Goal: Task Accomplishment & Management: Manage account settings

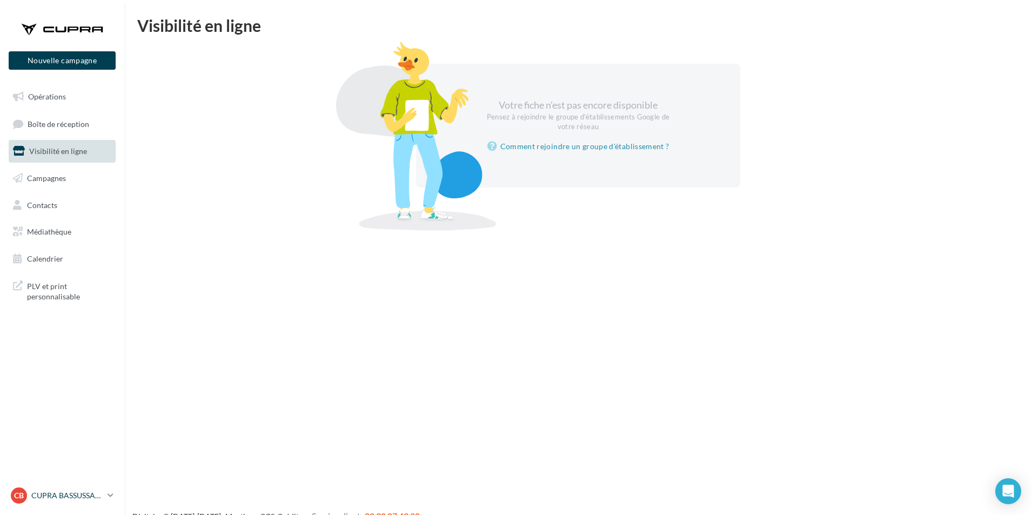
click at [111, 493] on icon at bounding box center [111, 495] width 6 height 9
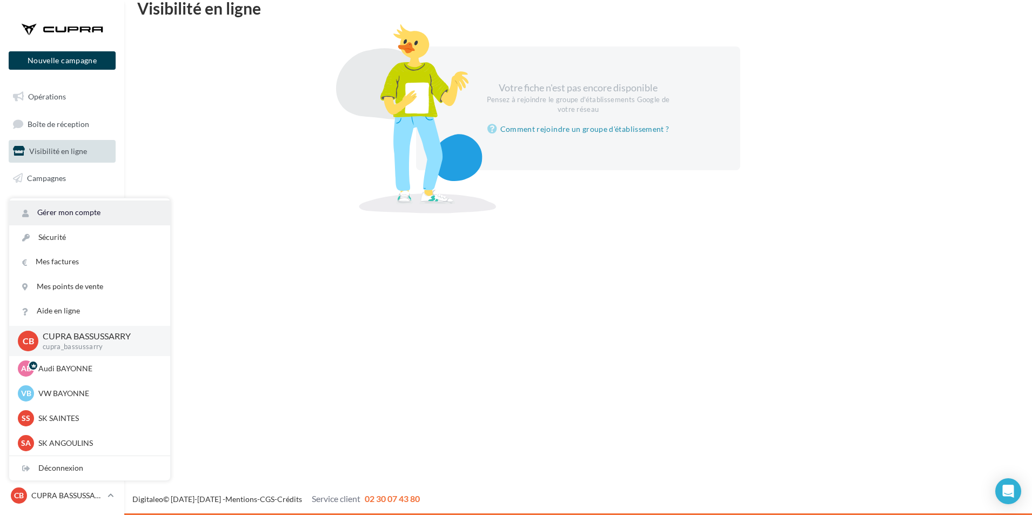
click at [97, 209] on link "Gérer mon compte" at bounding box center [89, 212] width 161 height 24
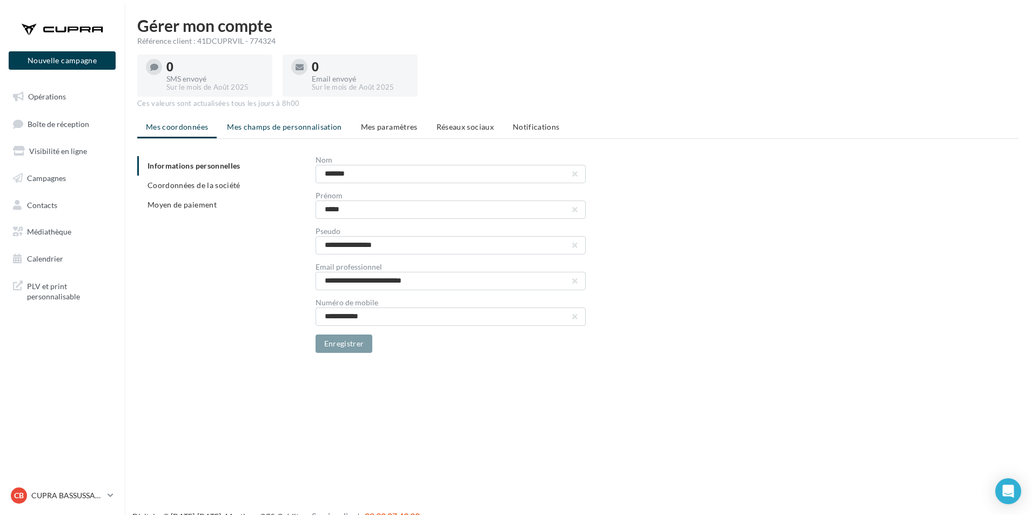
click at [273, 128] on span "Mes champs de personnalisation" at bounding box center [284, 126] width 115 height 9
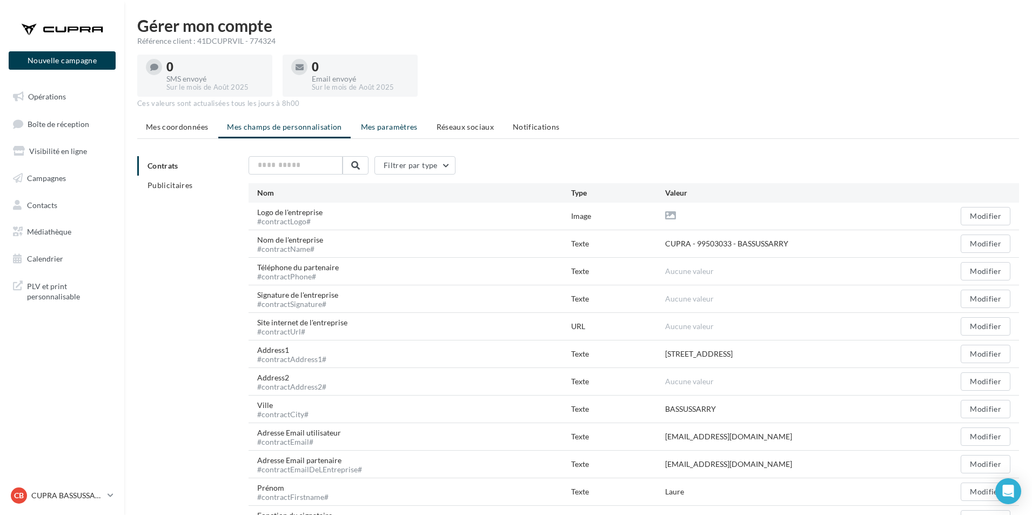
click at [381, 126] on span "Mes paramètres" at bounding box center [389, 126] width 57 height 9
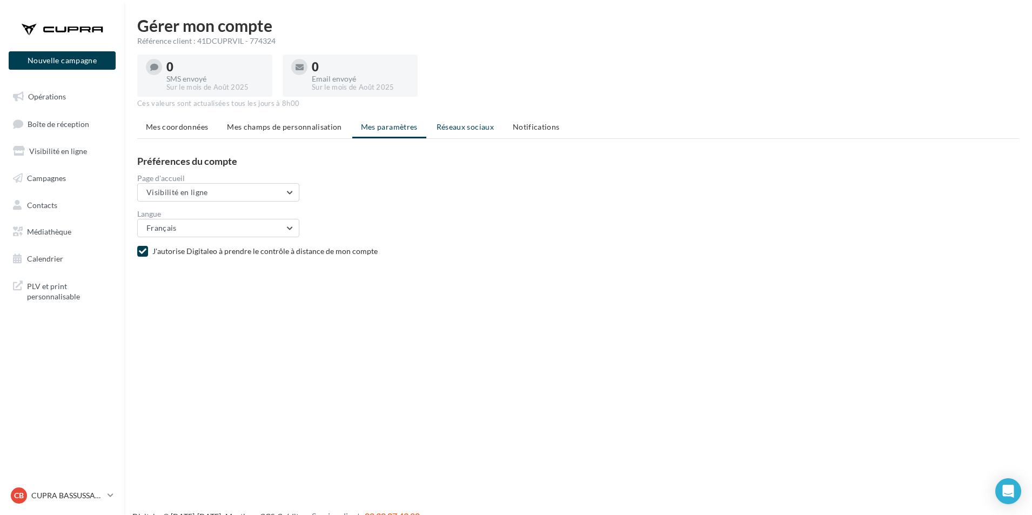
click at [459, 128] on span "Réseaux sociaux" at bounding box center [465, 126] width 57 height 9
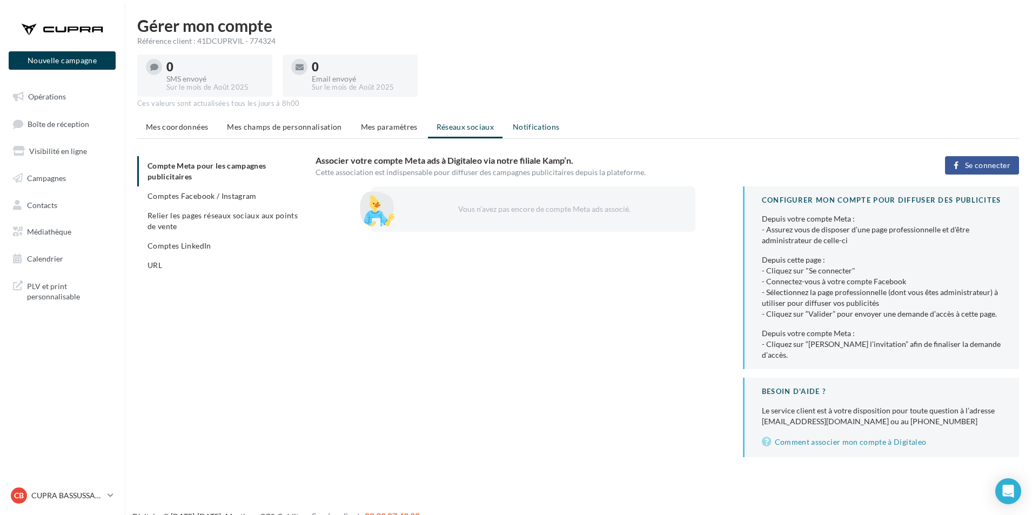
click at [535, 127] on span "Notifications" at bounding box center [536, 126] width 47 height 9
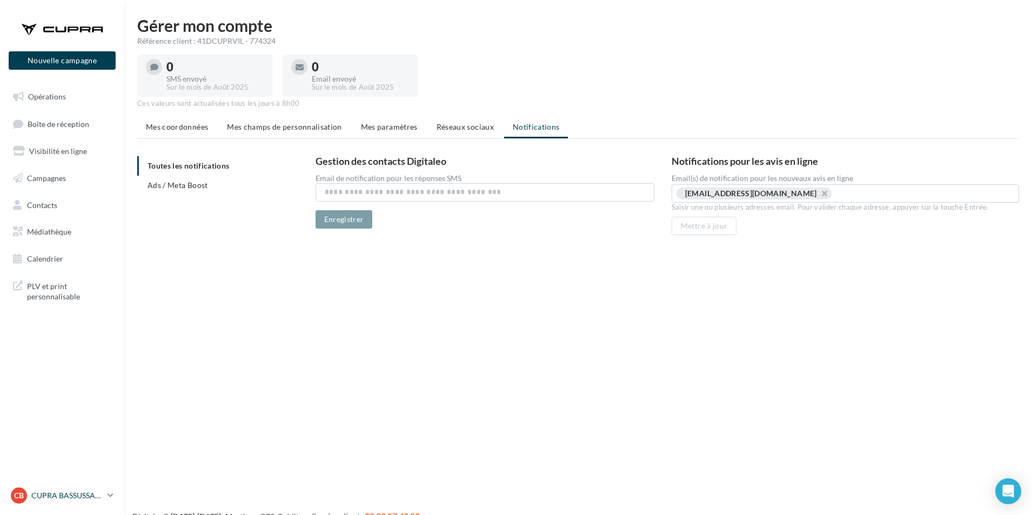
click at [106, 498] on link "CB CUPRA BASSUSSARRY cupra_bassussarry" at bounding box center [62, 495] width 107 height 21
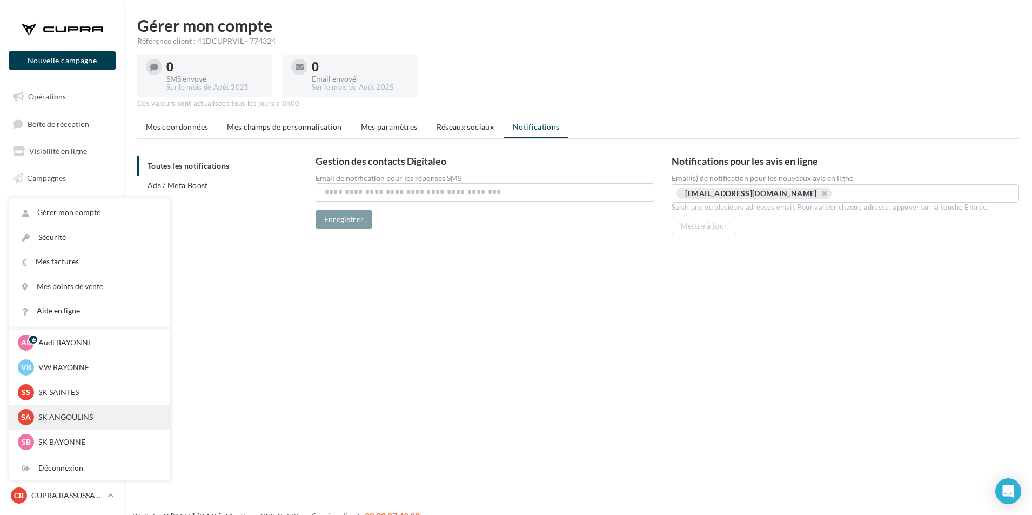
scroll to position [50, 0]
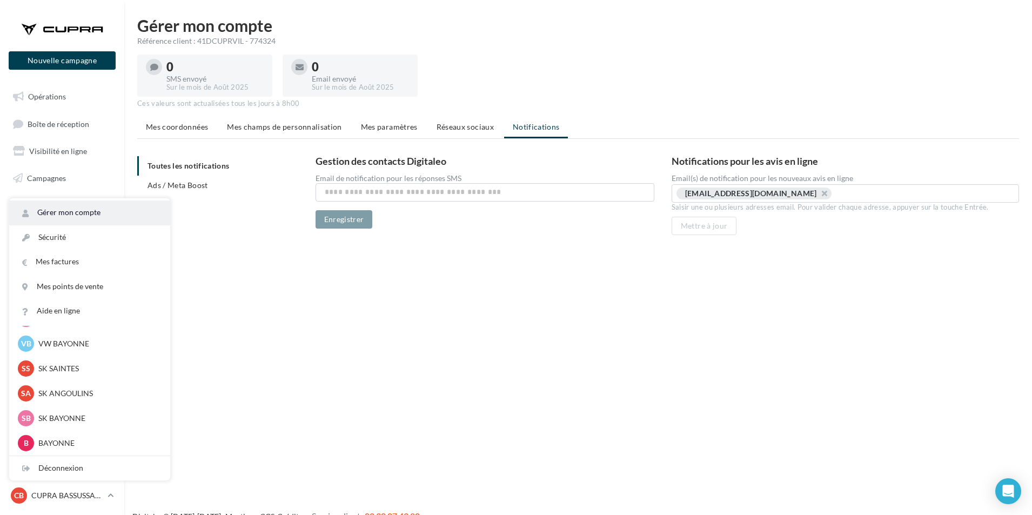
click at [54, 208] on link "Gérer mon compte" at bounding box center [89, 212] width 161 height 24
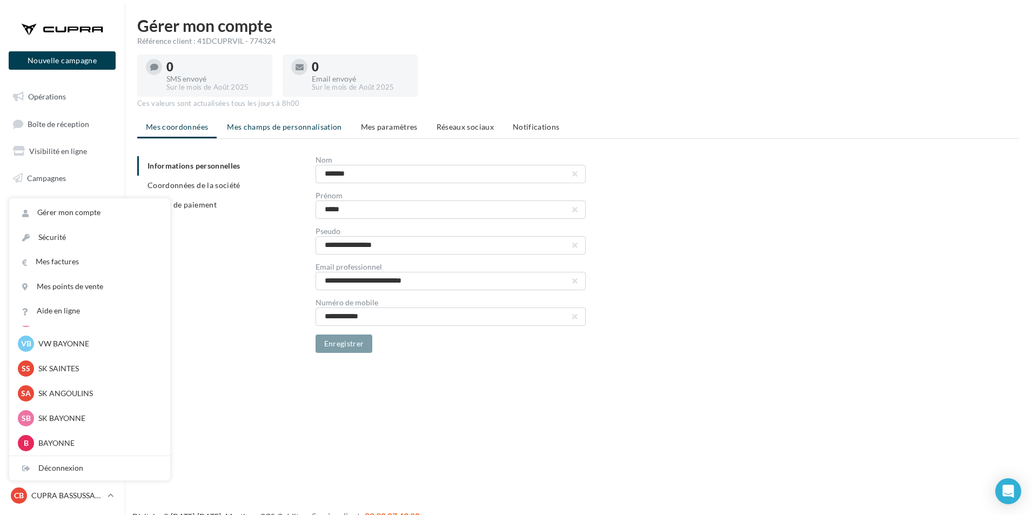
click at [256, 123] on span "Mes champs de personnalisation" at bounding box center [284, 126] width 115 height 9
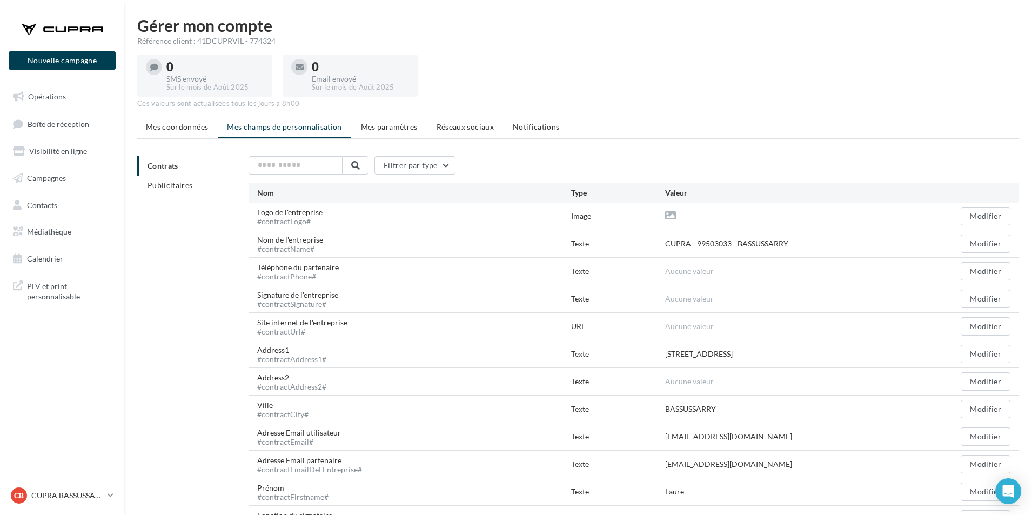
scroll to position [270, 0]
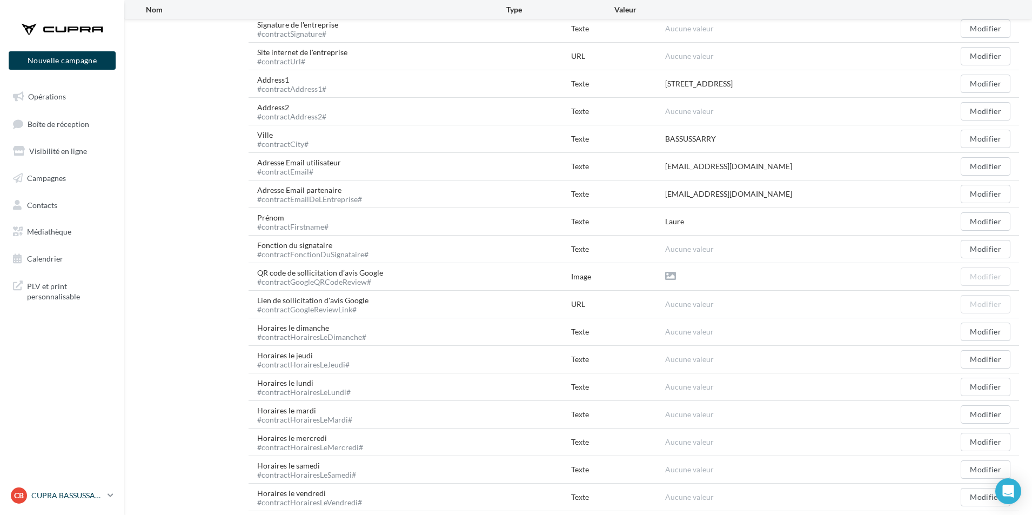
click at [110, 493] on icon at bounding box center [111, 495] width 6 height 9
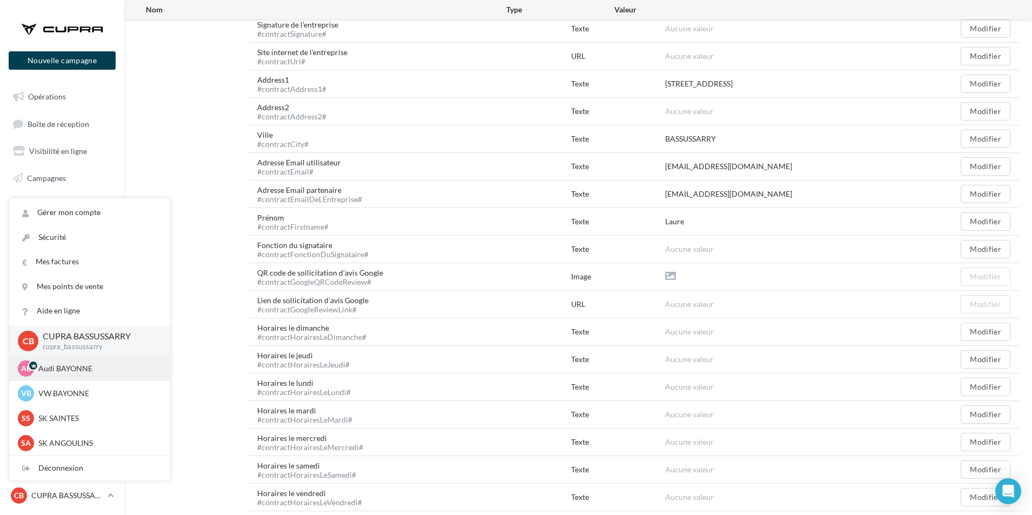
drag, startPoint x: 64, startPoint y: 366, endPoint x: 70, endPoint y: 370, distance: 7.8
click at [65, 367] on p "Audi BAYONNE" at bounding box center [97, 368] width 119 height 11
